Goal: Check status

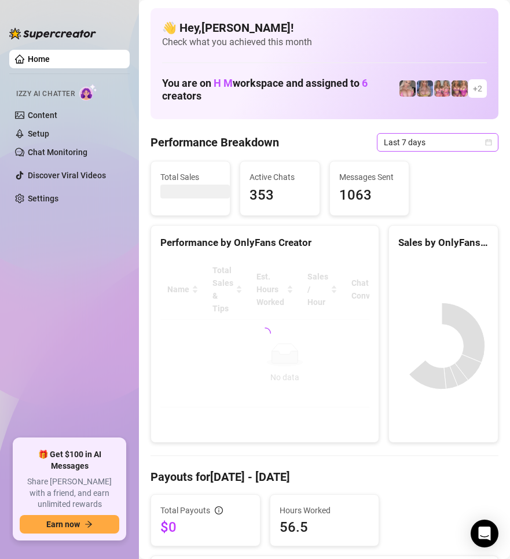
click at [486, 144] on icon "calendar" at bounding box center [489, 142] width 6 height 6
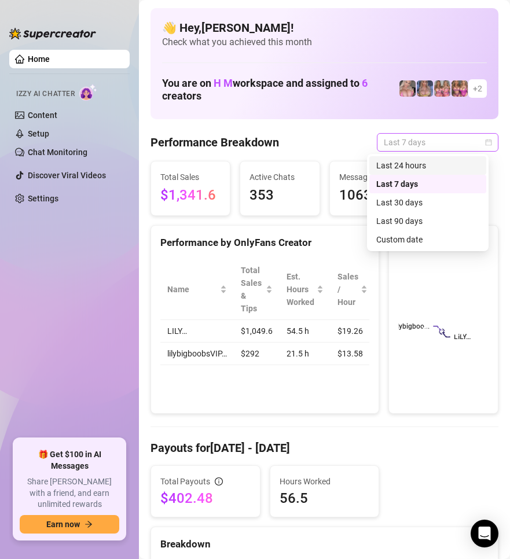
click at [486, 141] on icon "calendar" at bounding box center [489, 142] width 6 height 6
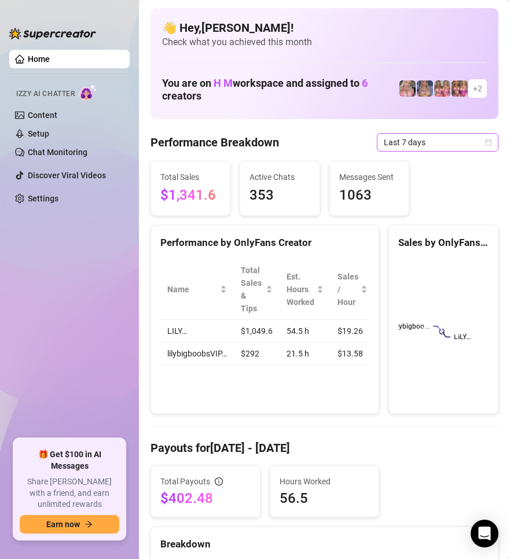
click at [486, 142] on icon "calendar" at bounding box center [489, 142] width 6 height 6
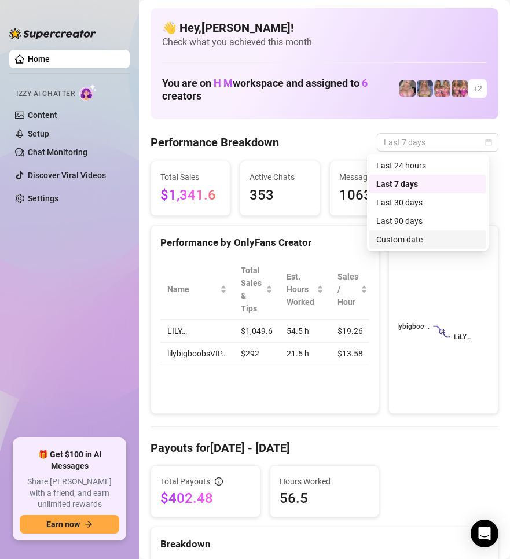
click at [418, 237] on div "Custom date" at bounding box center [427, 239] width 103 height 13
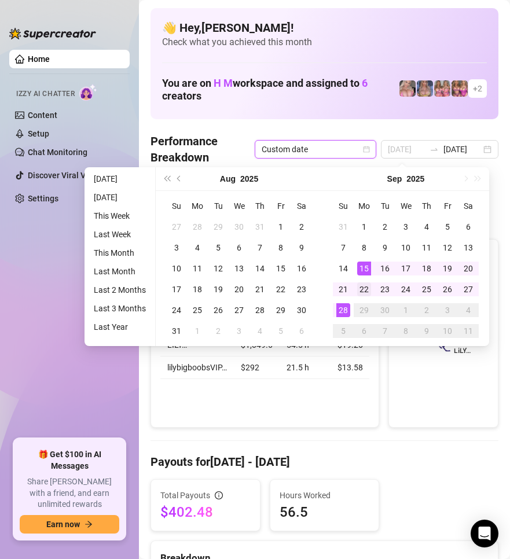
type input "[DATE]"
click at [362, 287] on div "22" at bounding box center [364, 290] width 14 height 14
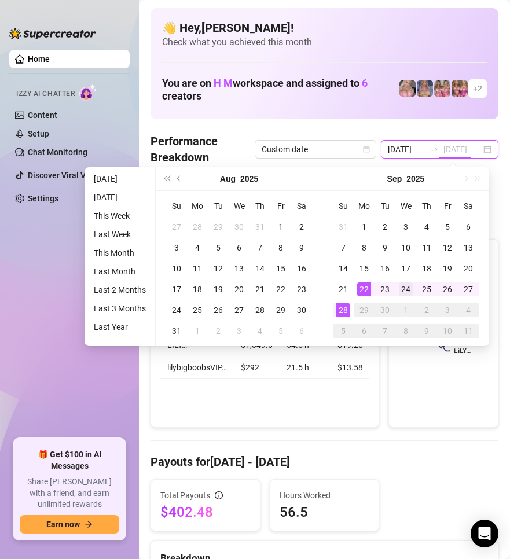
scroll to position [0, 9]
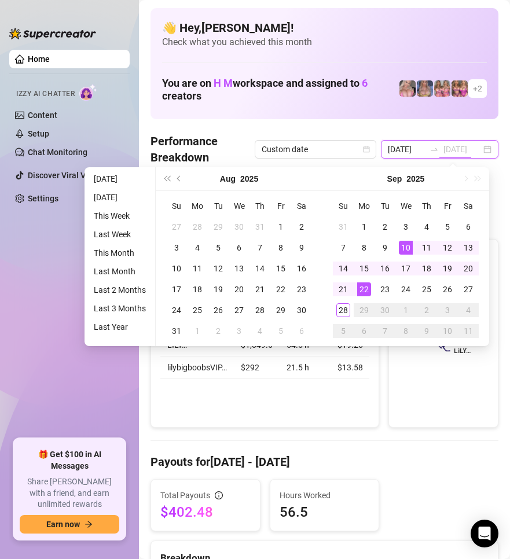
type input "[DATE]"
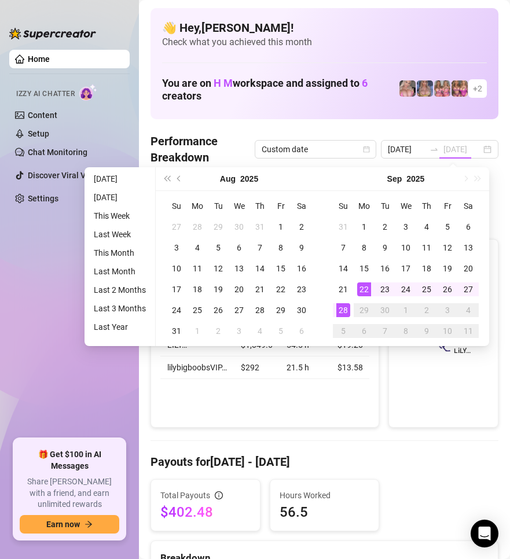
scroll to position [0, 0]
click at [342, 311] on div "28" at bounding box center [343, 310] width 14 height 14
type input "[DATE]"
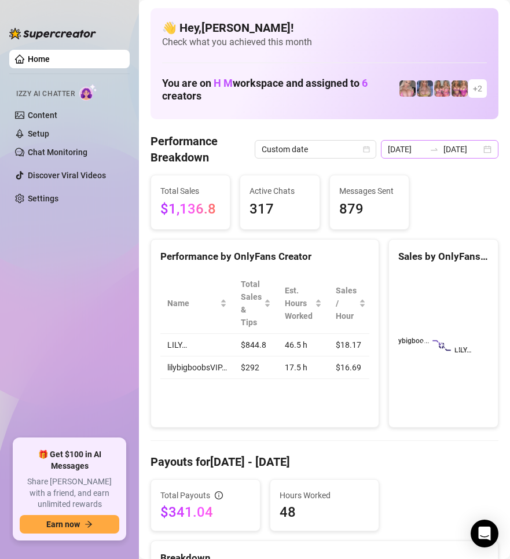
click at [478, 149] on div "[DATE] [DATE]" at bounding box center [440, 149] width 118 height 19
